Goal: Find specific page/section: Find specific page/section

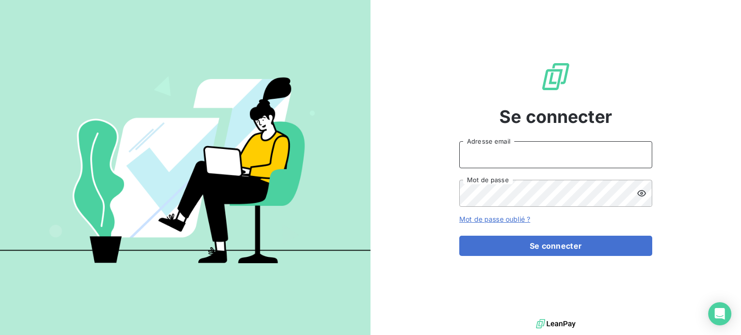
drag, startPoint x: 527, startPoint y: 154, endPoint x: 523, endPoint y: 152, distance: 5.2
click at [523, 152] on input "Adresse email" at bounding box center [555, 154] width 193 height 27
type input "[PERSON_NAME][EMAIL_ADDRESS][DOMAIN_NAME]"
click at [459, 236] on button "Se connecter" at bounding box center [555, 246] width 193 height 20
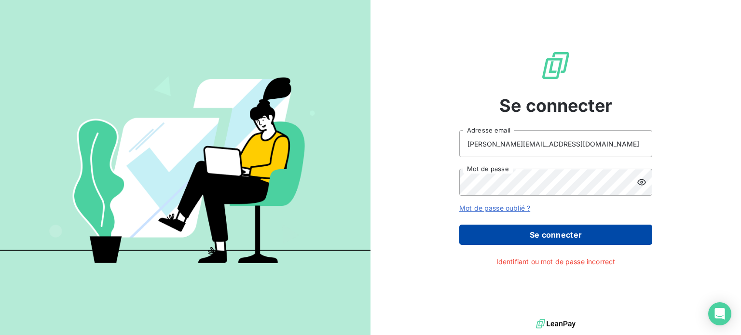
click at [555, 229] on button "Se connecter" at bounding box center [555, 235] width 193 height 20
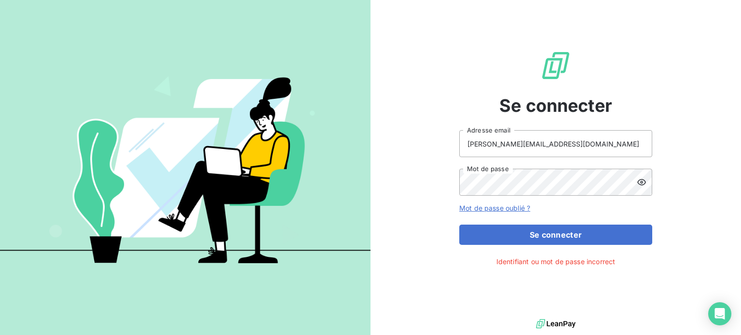
click at [646, 182] on icon at bounding box center [641, 182] width 10 height 10
click at [459, 225] on button "Se connecter" at bounding box center [555, 235] width 193 height 20
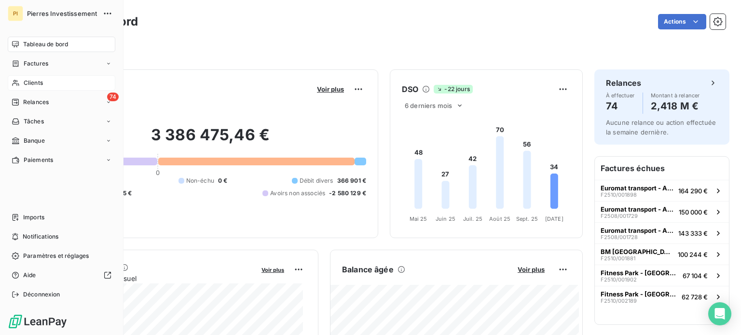
click at [42, 84] on div "Clients" at bounding box center [62, 82] width 108 height 15
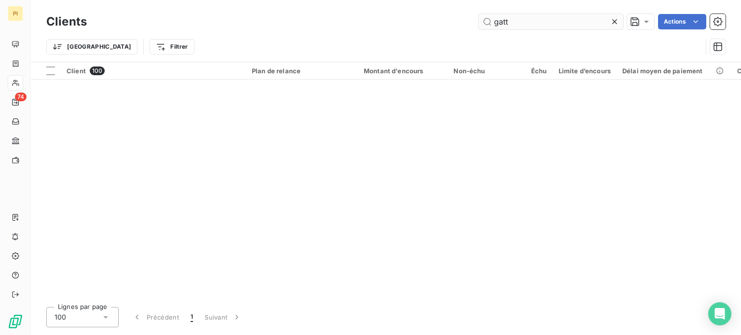
click at [510, 17] on input "gatt" at bounding box center [550, 21] width 145 height 15
click at [509, 18] on input "gatt" at bounding box center [550, 21] width 145 height 15
click at [507, 19] on input "gatt" at bounding box center [550, 21] width 145 height 15
click at [507, 20] on input "gatt" at bounding box center [550, 21] width 145 height 15
click at [503, 23] on input "gatt" at bounding box center [550, 21] width 145 height 15
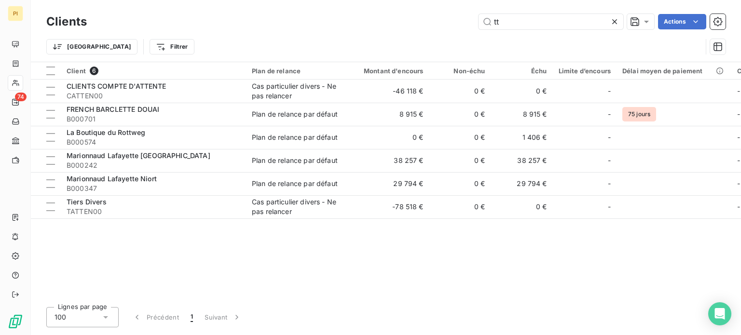
type input "t"
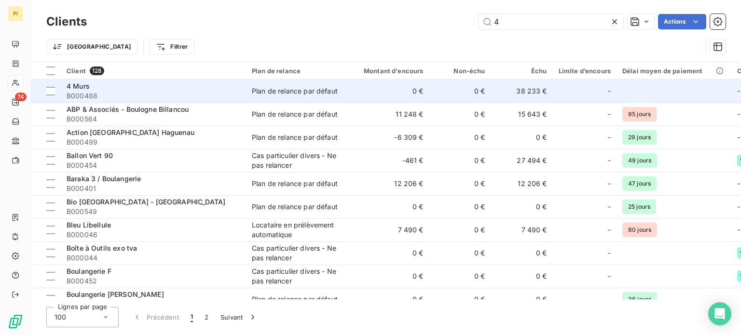
type input "4"
click at [77, 88] on span "4 Murs" at bounding box center [78, 86] width 23 height 8
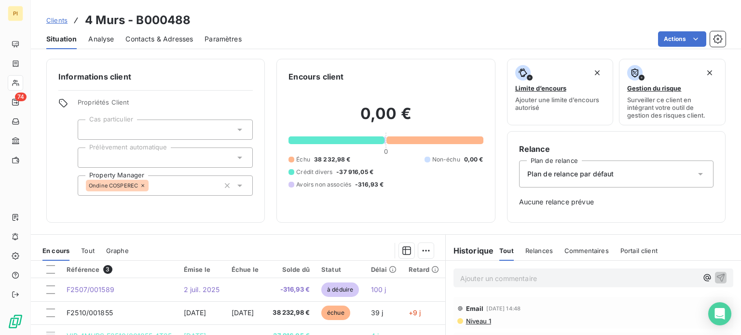
click at [146, 32] on div "Contacts & Adresses" at bounding box center [159, 39] width 68 height 20
